Goal: Register for event/course

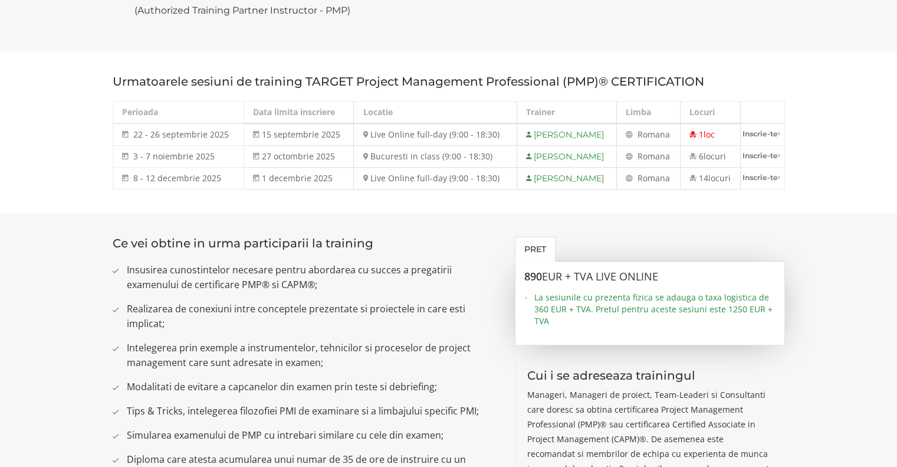
scroll to position [649, 0]
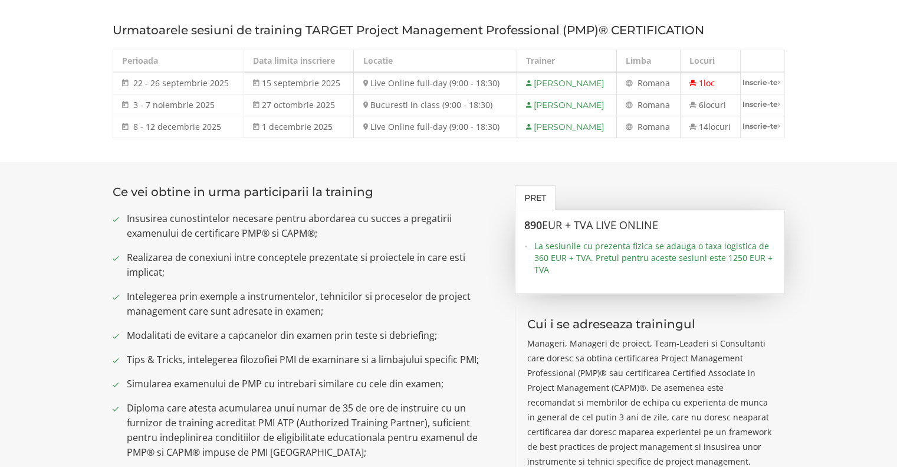
click at [756, 350] on p "Manageri, Manageri de proiect, Team-Leaderi si Consultanti care doresc sa obtin…" at bounding box center [650, 402] width 246 height 133
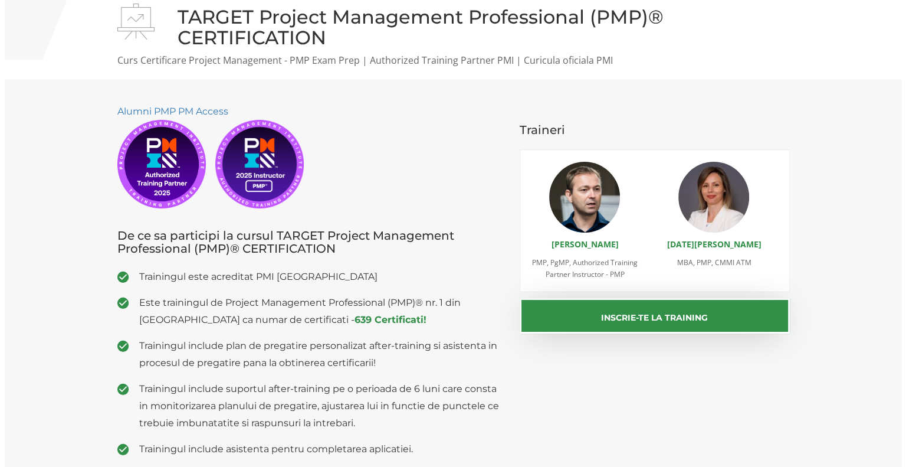
scroll to position [0, 0]
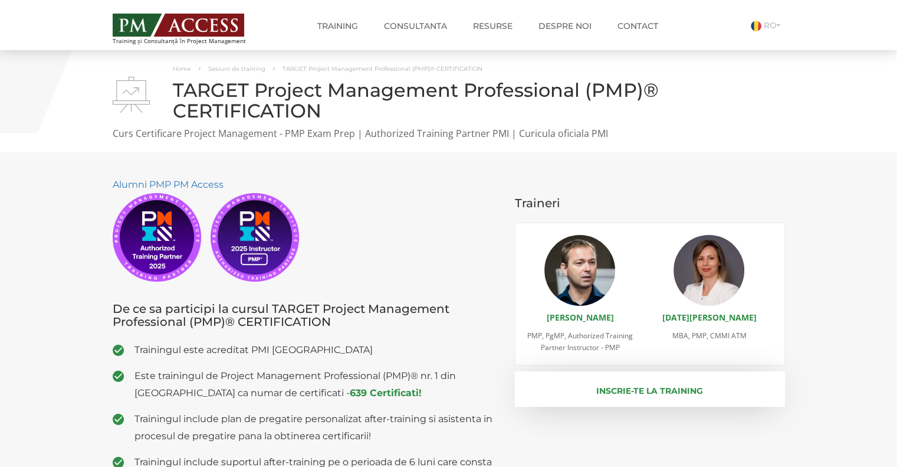
click at [675, 389] on button "Inscrie-te la training" at bounding box center [650, 388] width 270 height 35
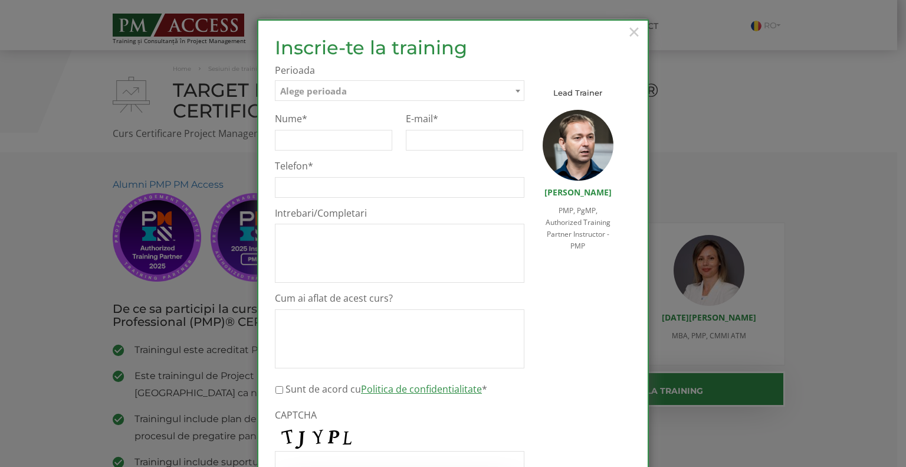
click at [621, 27] on div "× Inscrie-te la training Inscrie-te pe lista de asteptare Te rugam sa completez…" at bounding box center [453, 282] width 392 height 526
click at [641, 34] on div "× Inscrie-te la training Inscrie-te pe lista de asteptare Te rugam sa completez…" at bounding box center [453, 282] width 392 height 526
click at [629, 30] on span "×" at bounding box center [634, 31] width 15 height 32
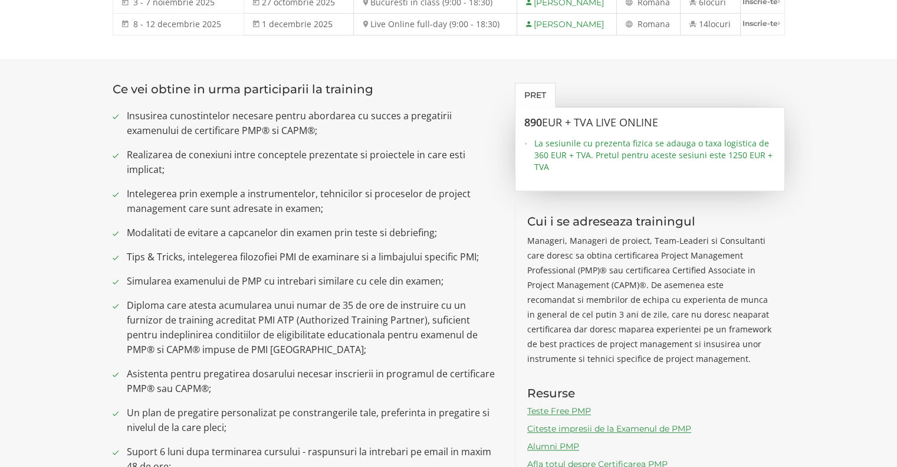
scroll to position [649, 0]
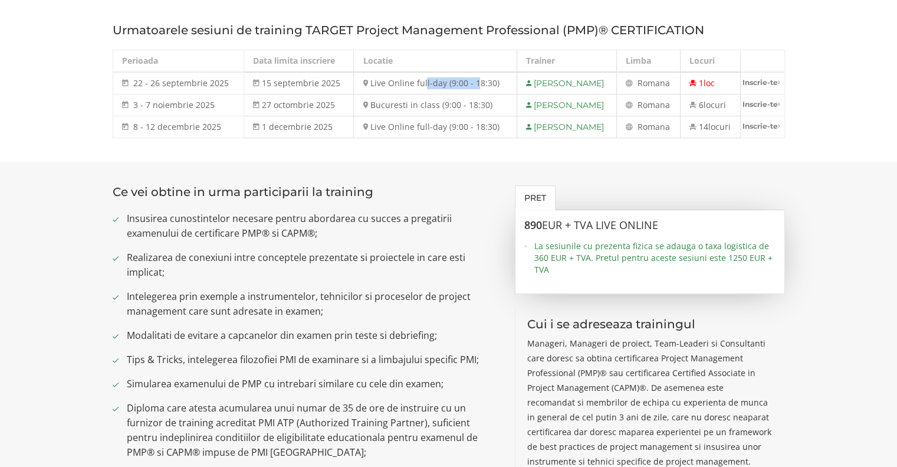
drag, startPoint x: 415, startPoint y: 85, endPoint x: 467, endPoint y: 86, distance: 51.9
click at [467, 86] on td "Live Online full-day (9:00 - 18:30)" at bounding box center [435, 83] width 163 height 22
click at [472, 87] on td "Live Online full-day (9:00 - 18:30)" at bounding box center [435, 83] width 163 height 22
drag, startPoint x: 408, startPoint y: 81, endPoint x: 441, endPoint y: 82, distance: 33.0
click at [441, 82] on td "Live Online full-day (9:00 - 18:30)" at bounding box center [435, 83] width 163 height 22
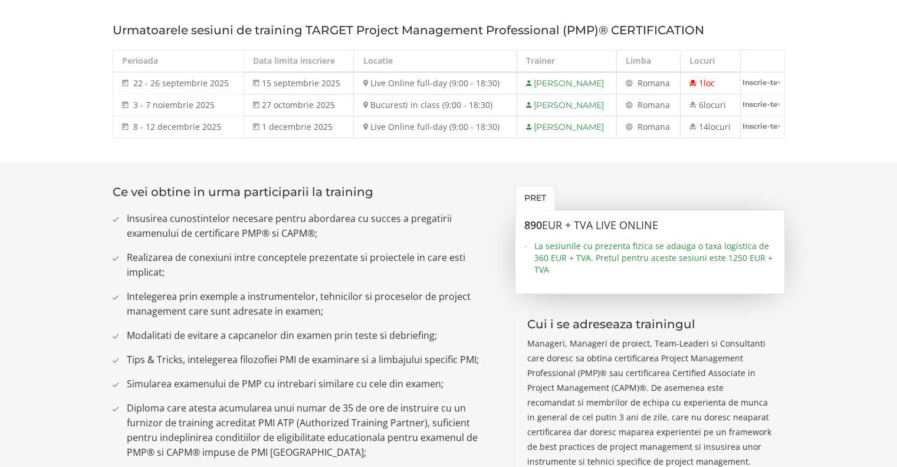
click at [441, 103] on td "Bucuresti in class (9:00 - 18:30)" at bounding box center [435, 105] width 163 height 22
drag, startPoint x: 441, startPoint y: 103, endPoint x: 460, endPoint y: 103, distance: 19.5
click at [460, 103] on td "Bucuresti in class (9:00 - 18:30)" at bounding box center [435, 105] width 163 height 22
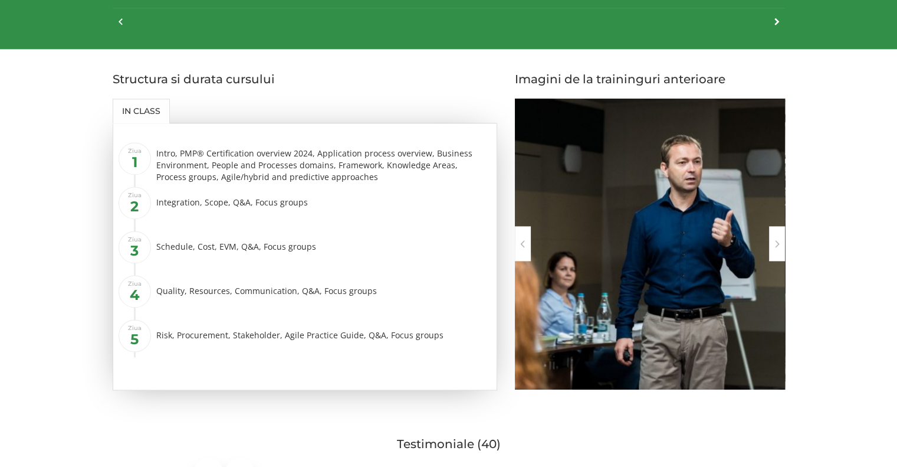
scroll to position [1652, 0]
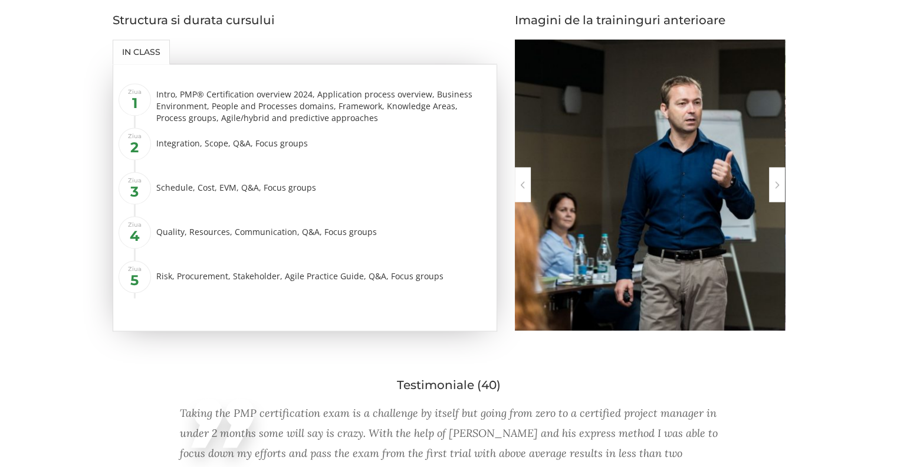
click at [777, 178] on div at bounding box center [777, 184] width 16 height 35
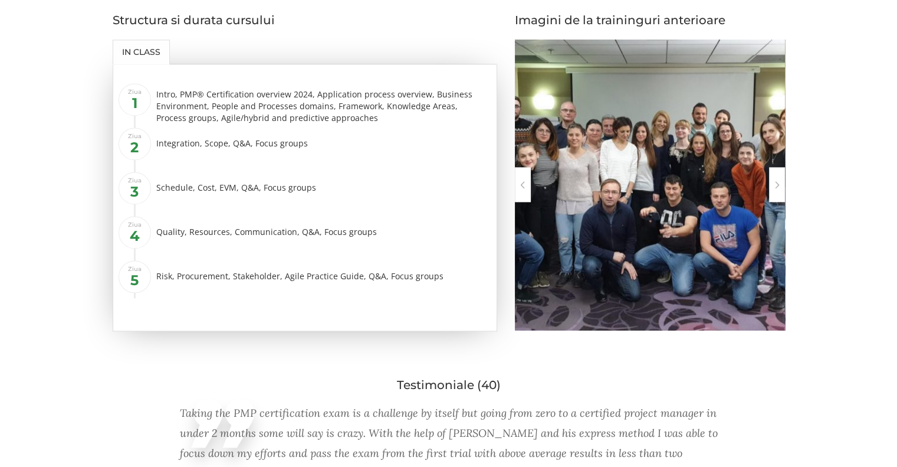
click at [777, 178] on div at bounding box center [777, 184] width 16 height 35
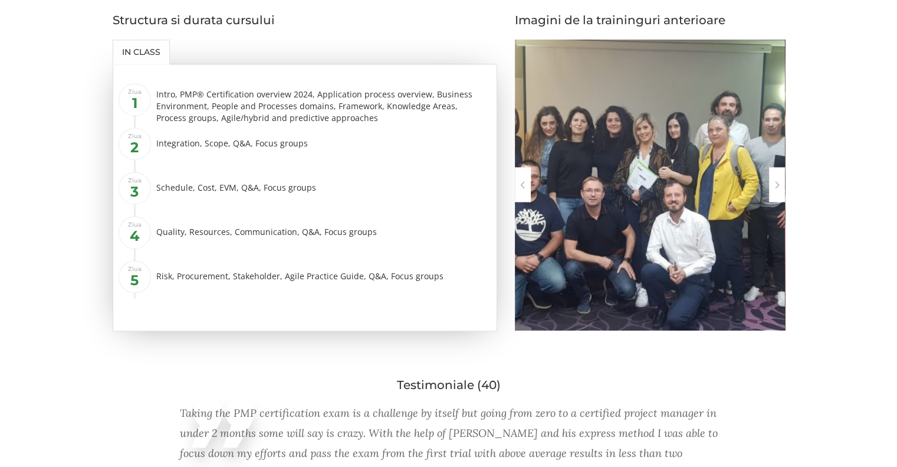
click at [777, 178] on div at bounding box center [777, 184] width 16 height 35
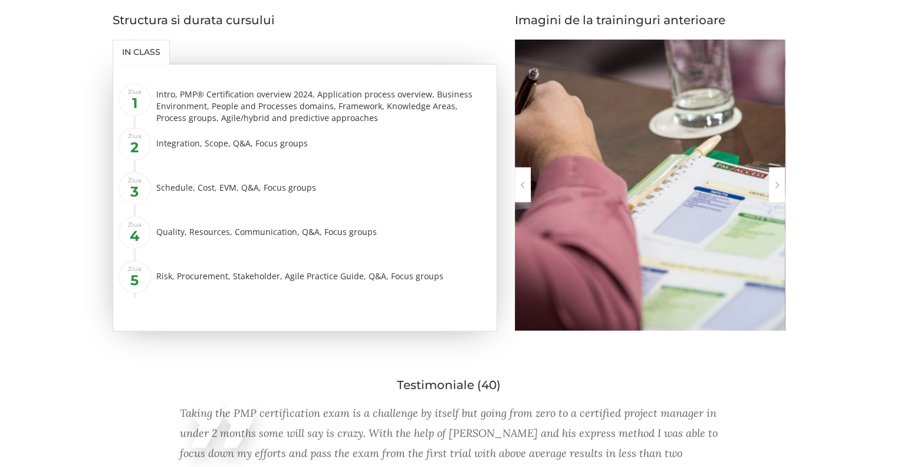
click at [777, 178] on div at bounding box center [777, 184] width 16 height 35
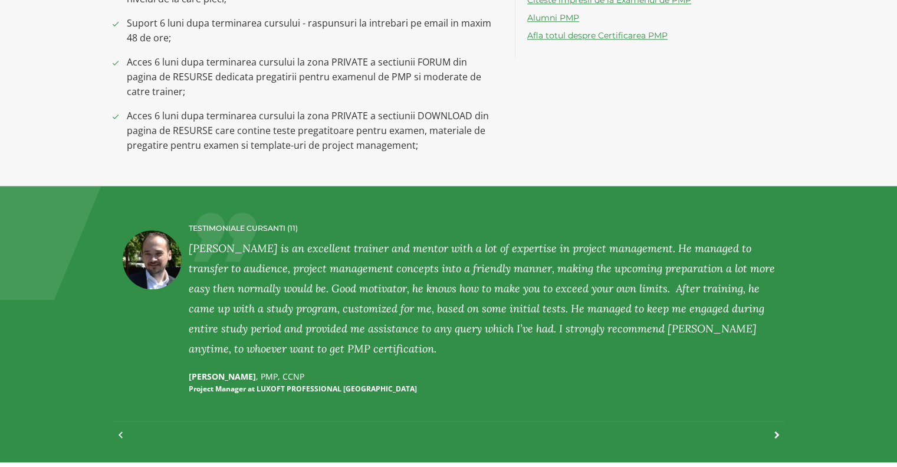
scroll to position [767, 0]
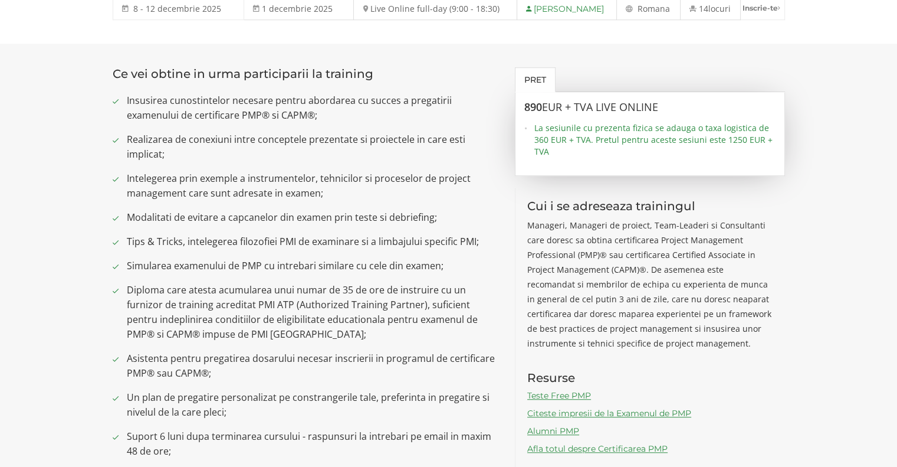
click at [637, 449] on link "Afla totul despre Certificarea PMP" at bounding box center [597, 448] width 140 height 11
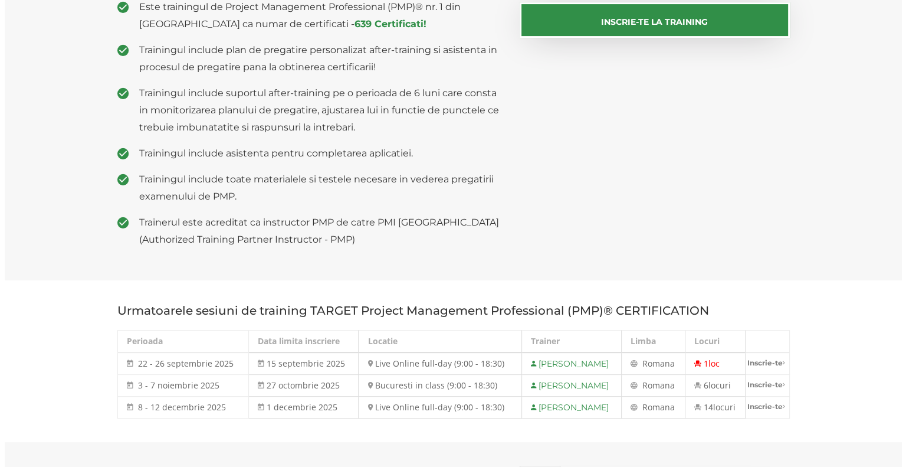
scroll to position [354, 0]
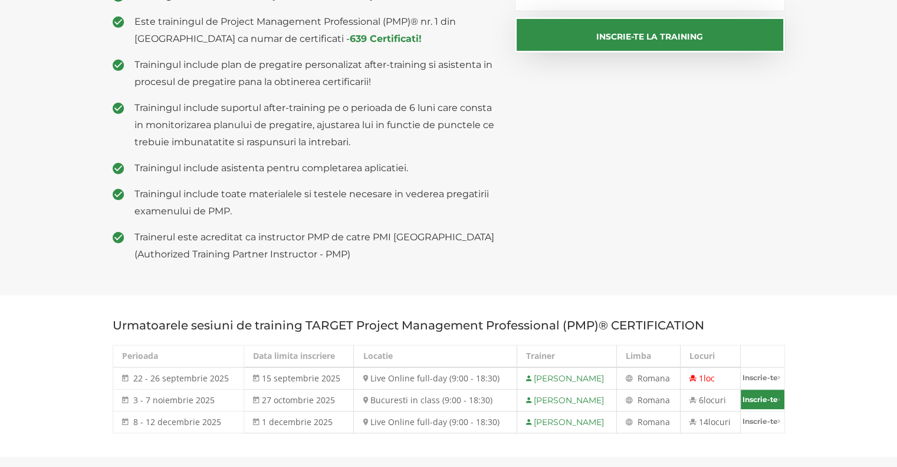
click at [755, 399] on link "Inscrie-te" at bounding box center [763, 398] width 44 height 19
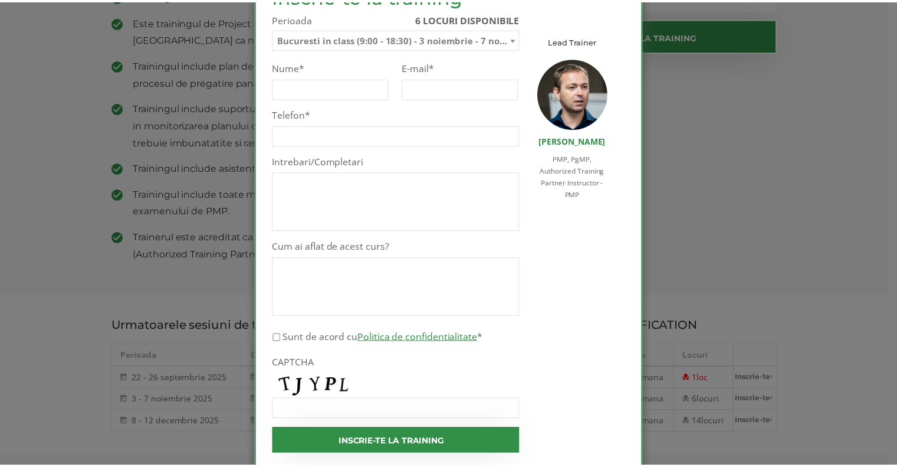
scroll to position [0, 0]
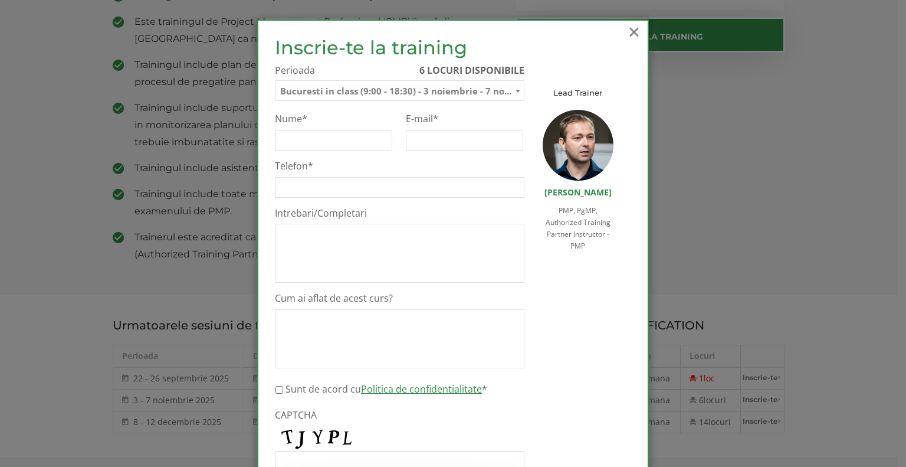
click at [633, 27] on span "×" at bounding box center [634, 31] width 15 height 32
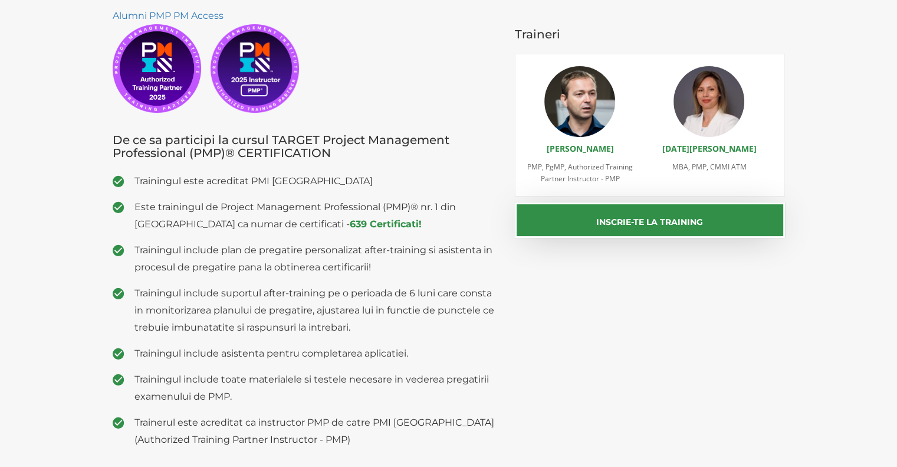
scroll to position [59, 0]
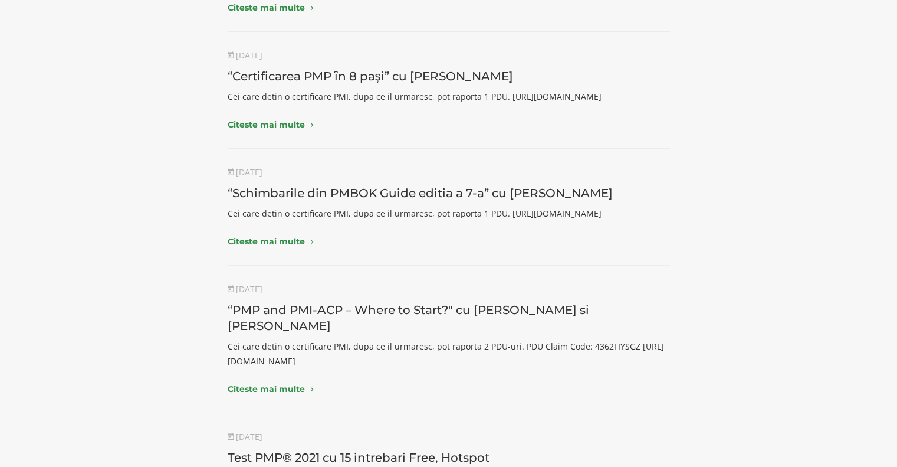
scroll to position [413, 0]
